Goal: Information Seeking & Learning: Learn about a topic

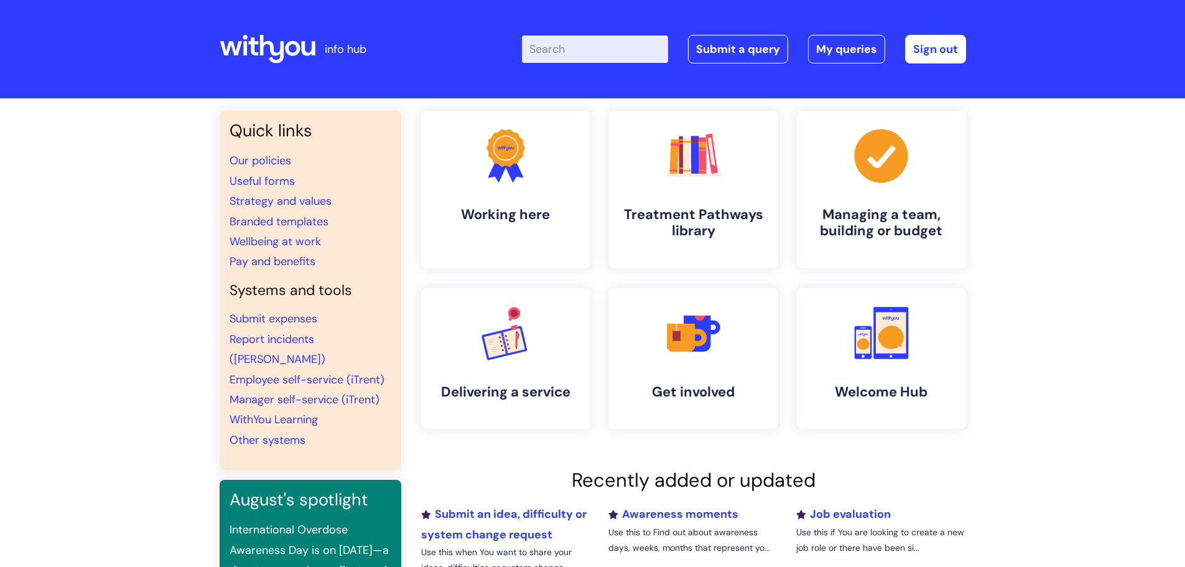
click at [572, 50] on input "Enter your search term here..." at bounding box center [595, 48] width 146 height 27
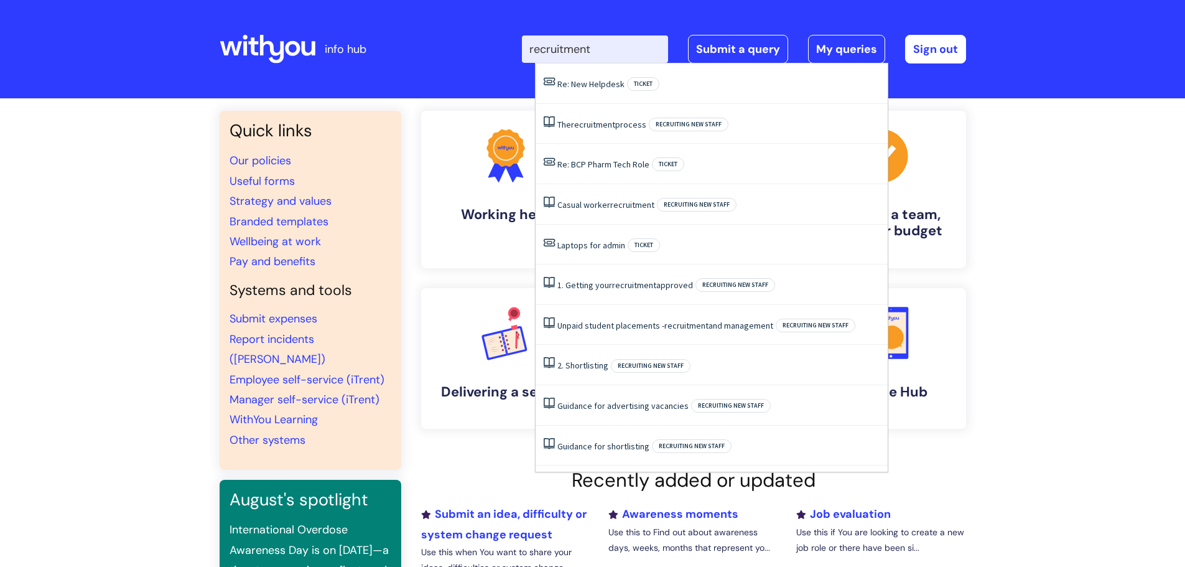
type input "recruitment"
click button "Search" at bounding box center [0, 0] width 0 height 0
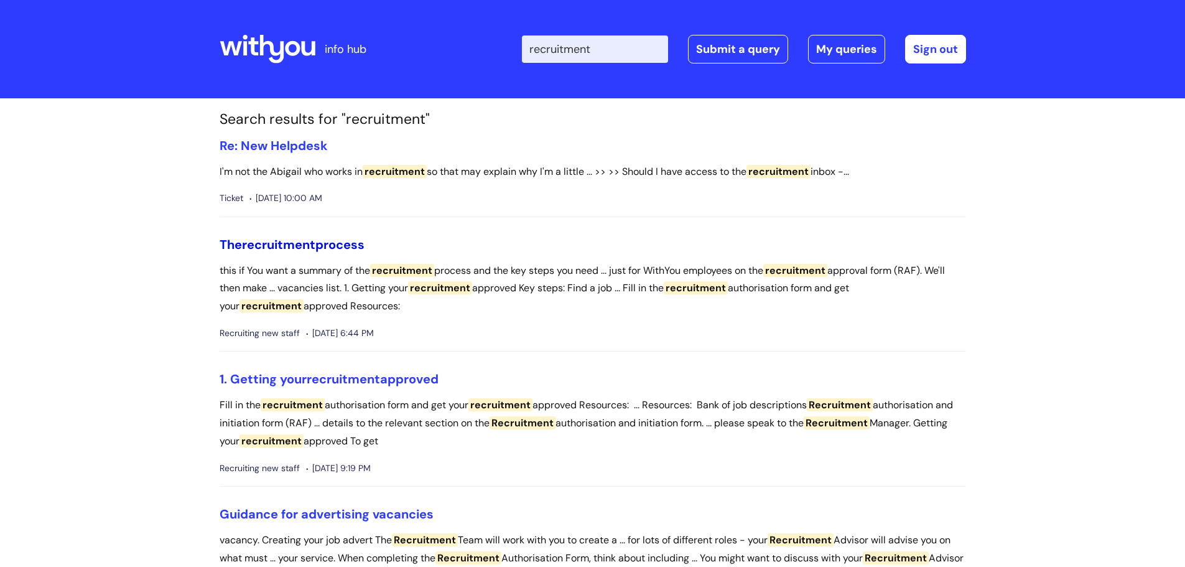
click at [319, 250] on link "The recruitment process" at bounding box center [292, 244] width 145 height 16
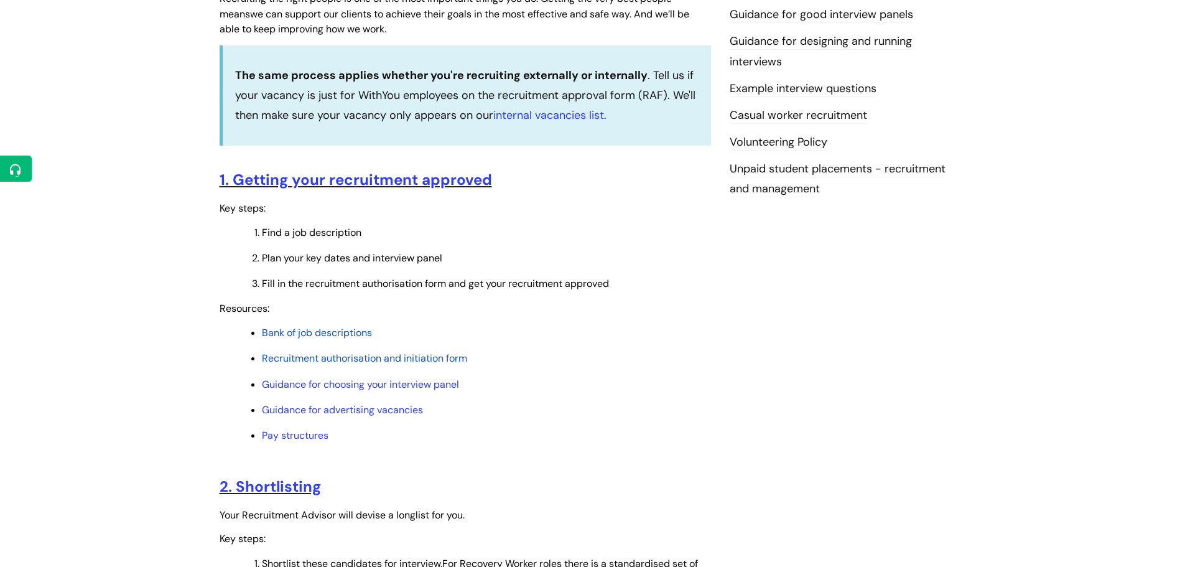
scroll to position [373, 0]
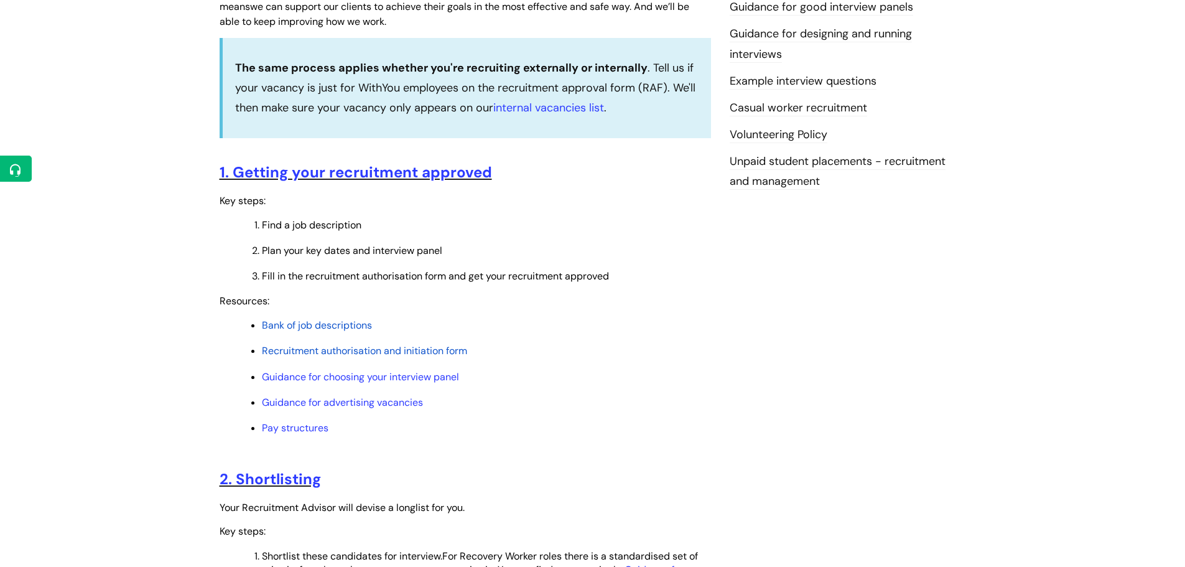
click at [392, 354] on span "Recruitment authorisation and initiation form" at bounding box center [364, 350] width 205 height 13
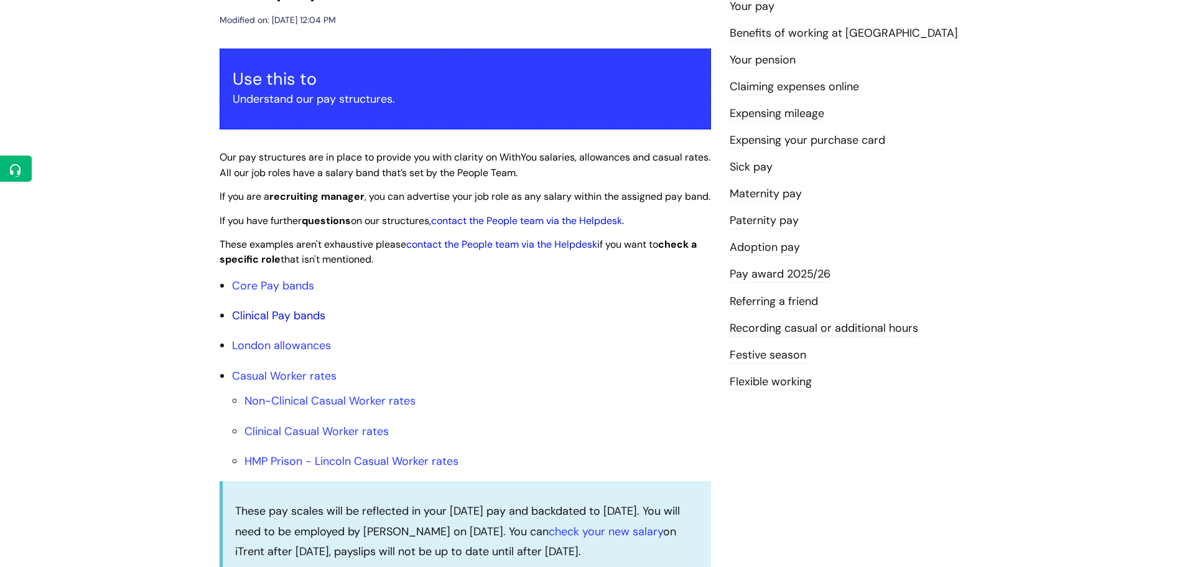
click at [299, 323] on link "Clinical Pay bands" at bounding box center [278, 315] width 93 height 15
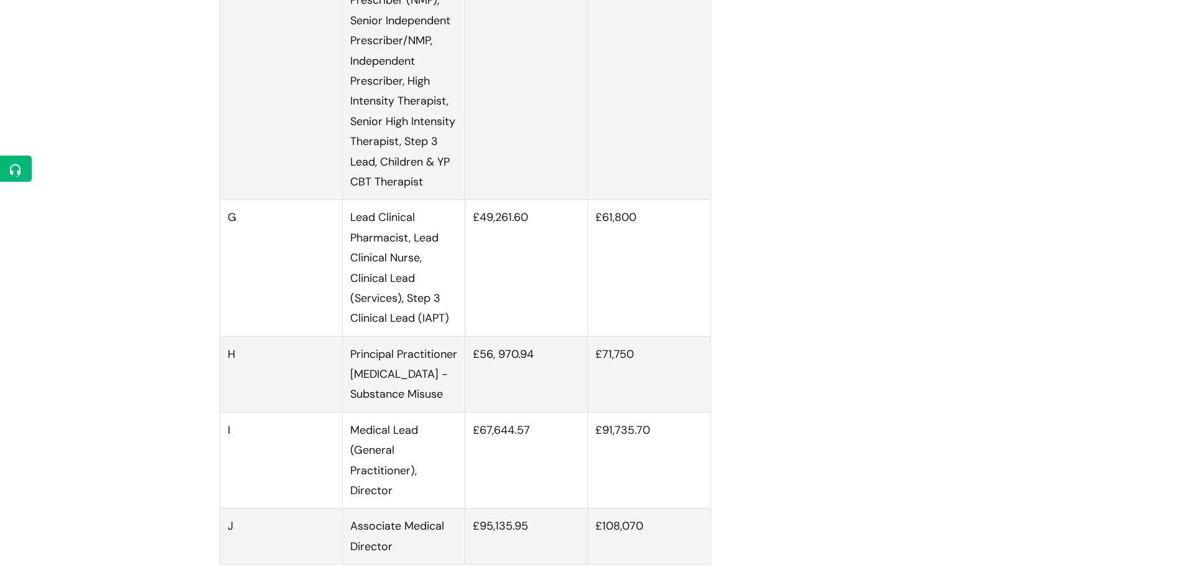
scroll to position [2073, 0]
